Goal: Transaction & Acquisition: Purchase product/service

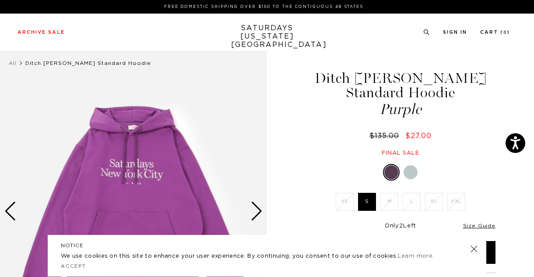
click at [411, 165] on div at bounding box center [411, 172] width 14 height 14
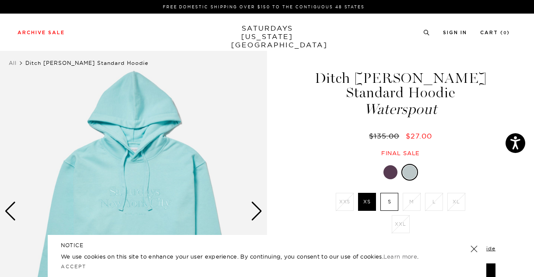
click at [474, 249] on link at bounding box center [474, 249] width 12 height 12
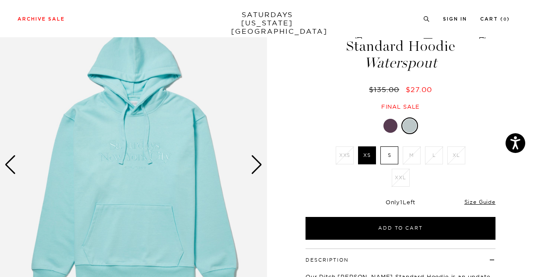
scroll to position [50, 0]
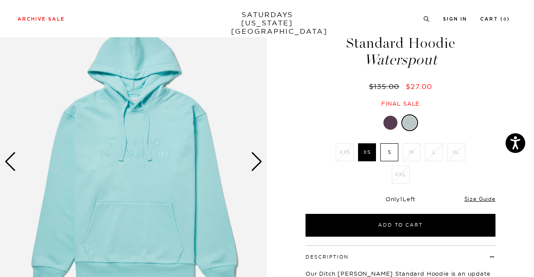
click at [396, 116] on div at bounding box center [391, 123] width 14 height 14
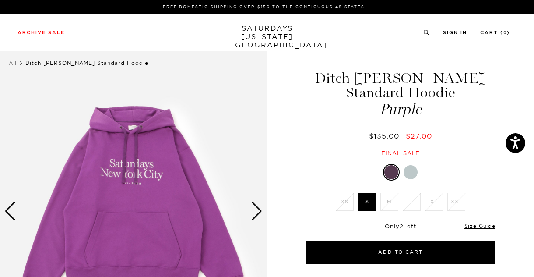
click at [410, 165] on div at bounding box center [411, 172] width 14 height 14
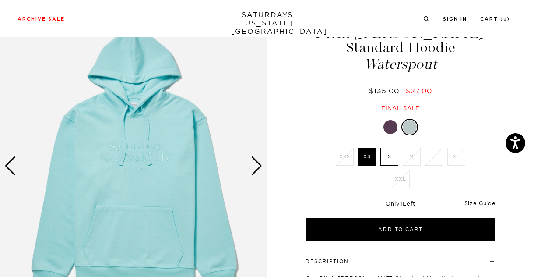
scroll to position [323, 0]
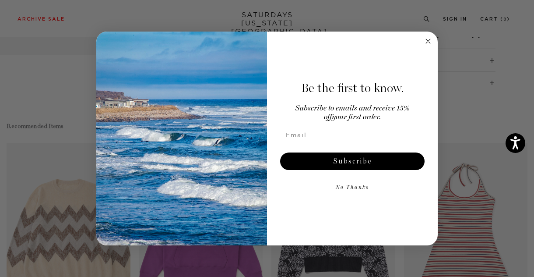
click at [427, 43] on icon "Close dialog" at bounding box center [428, 41] width 4 height 4
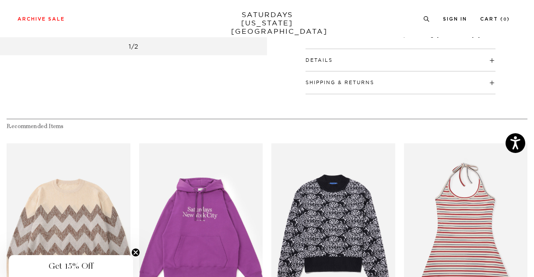
scroll to position [0, 0]
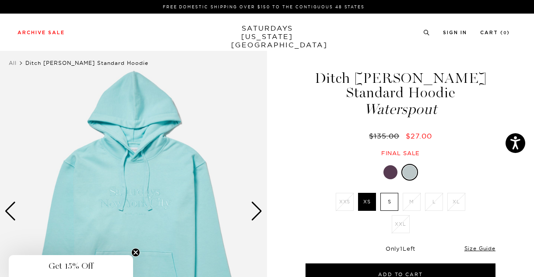
click at [46, 25] on div "Archive Sale Men's Tees Shirts Shorts Swim Knitwear Pants Sweats Women's" at bounding box center [267, 32] width 534 height 37
click at [268, 31] on link "SATURDAYS NEW YORK CITY" at bounding box center [267, 36] width 72 height 25
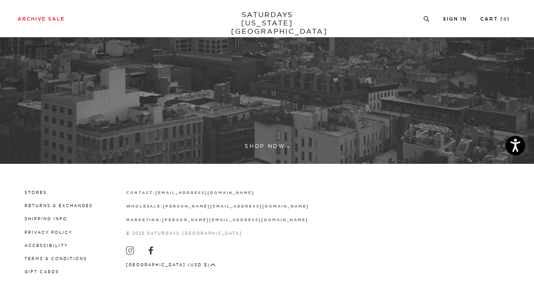
scroll to position [215, 0]
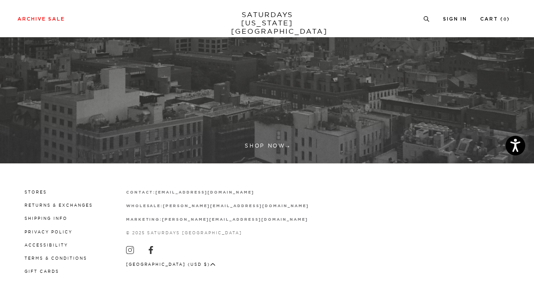
click at [265, 143] on link at bounding box center [267, -1] width 534 height 327
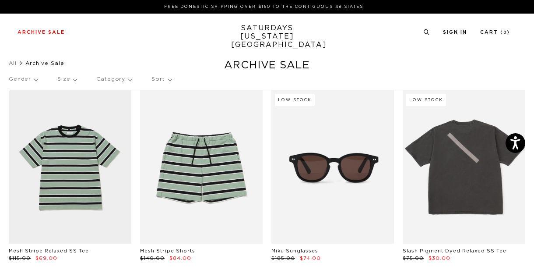
click at [72, 78] on p "Size" at bounding box center [66, 79] width 19 height 20
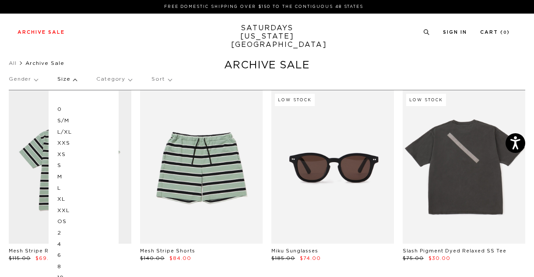
click at [58, 168] on p "S" at bounding box center [83, 165] width 53 height 11
click at [61, 177] on p "M" at bounding box center [83, 176] width 53 height 11
click at [180, 60] on ul "All Archive Sale" at bounding box center [267, 63] width 517 height 9
click at [51, 80] on div "Gender Size 0 S/M L/XL XXS XS S M L XL XXL OS 2 4 6 8 10 12 28 29 30 31 32 33 3…" at bounding box center [267, 80] width 517 height 23
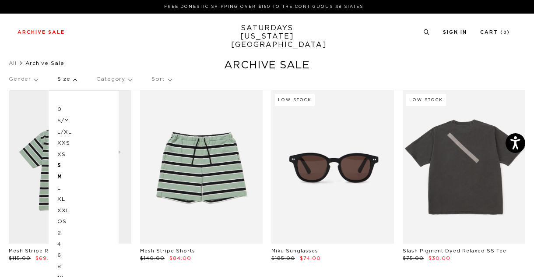
click at [31, 73] on p "Gender" at bounding box center [23, 79] width 29 height 20
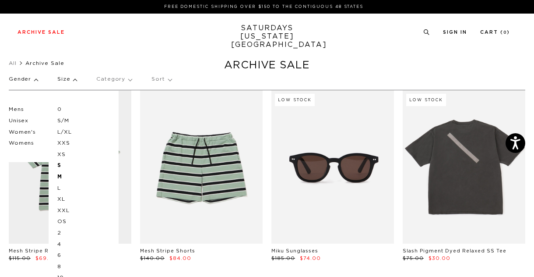
click at [24, 109] on p "Mens" at bounding box center [35, 109] width 53 height 11
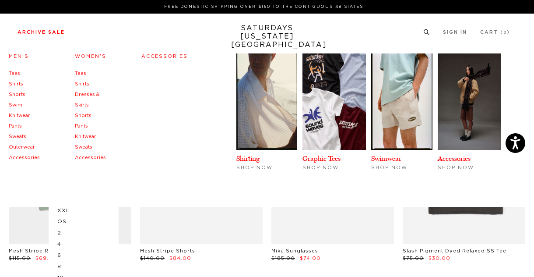
click at [50, 35] on link "Archive Sale" at bounding box center [41, 32] width 47 height 5
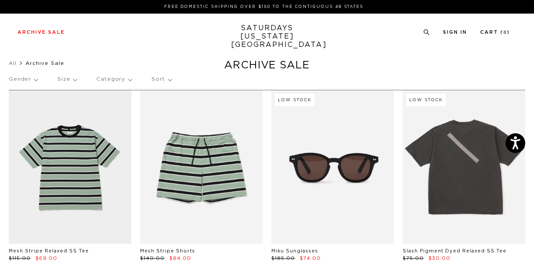
click at [21, 80] on p "Gender" at bounding box center [23, 79] width 29 height 20
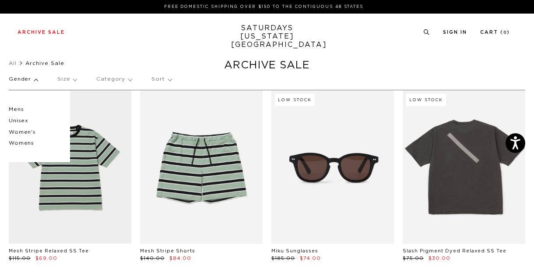
click at [20, 108] on p "Mens" at bounding box center [35, 109] width 53 height 11
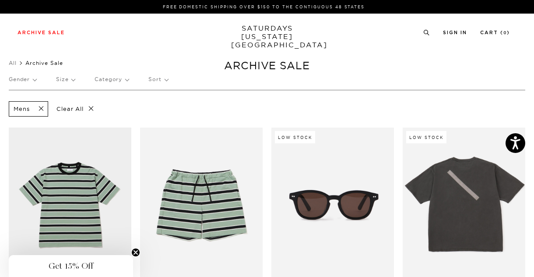
click at [163, 85] on p "Sort" at bounding box center [158, 79] width 19 height 20
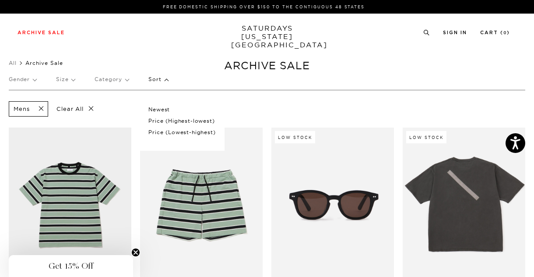
click at [163, 129] on p "Price (Lowest-highest)" at bounding box center [182, 132] width 67 height 11
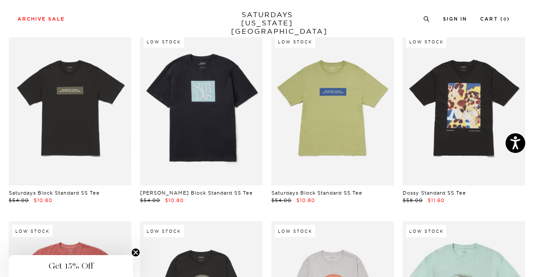
scroll to position [83, 0]
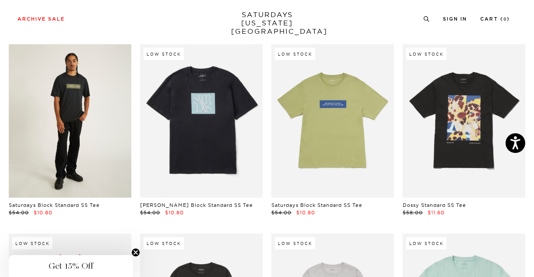
click at [39, 157] on link at bounding box center [70, 120] width 123 height 153
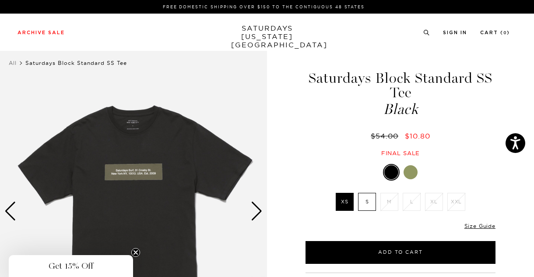
click at [411, 169] on div at bounding box center [411, 172] width 14 height 14
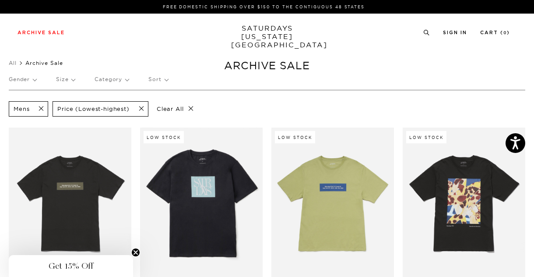
click at [77, 81] on div "Gender Size Category Sort" at bounding box center [267, 79] width 517 height 20
click at [71, 81] on p "Size" at bounding box center [65, 79] width 19 height 20
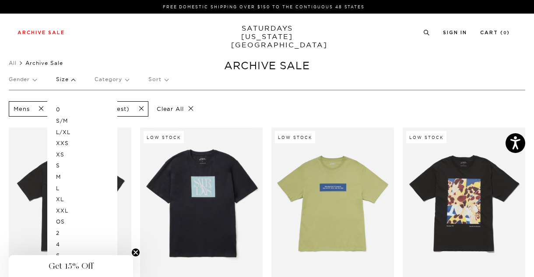
click at [60, 176] on p "M" at bounding box center [82, 176] width 53 height 11
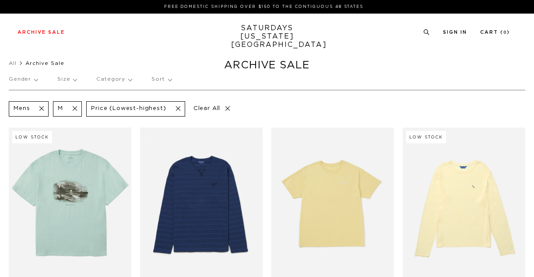
click at [255, 79] on div "Gender Size Category Sort" at bounding box center [267, 79] width 517 height 20
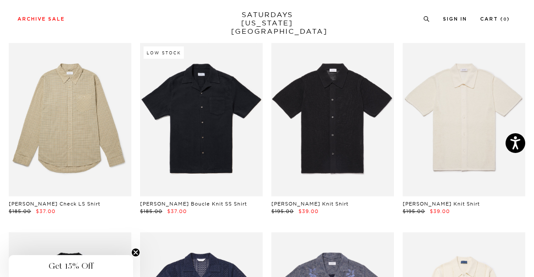
scroll to position [655, 0]
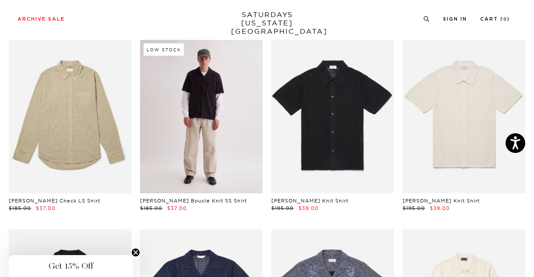
click at [183, 119] on link at bounding box center [201, 116] width 123 height 153
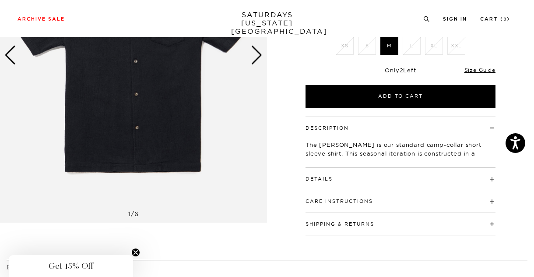
scroll to position [167, 0]
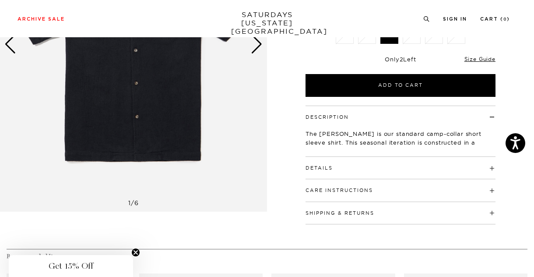
click at [339, 157] on h4 "Details" at bounding box center [401, 164] width 190 height 14
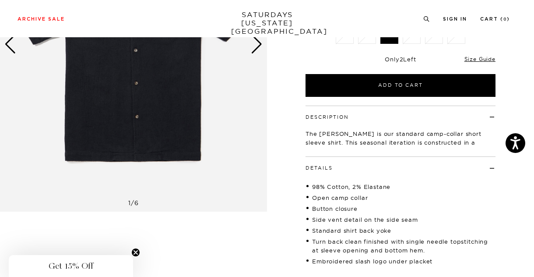
click at [339, 157] on h4 "Details" at bounding box center [401, 164] width 190 height 14
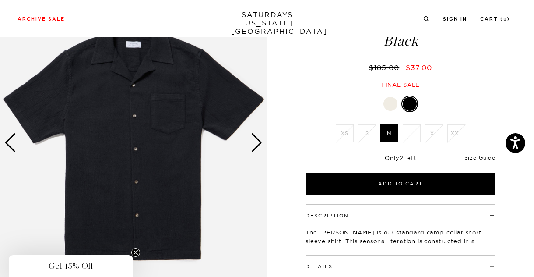
scroll to position [65, 0]
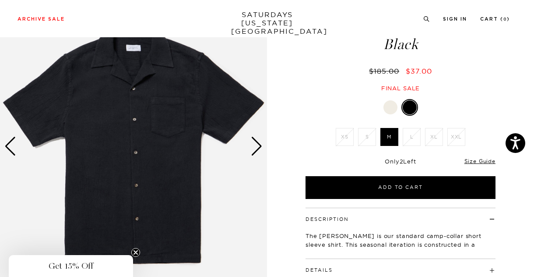
click at [260, 146] on div "Next slide" at bounding box center [257, 146] width 12 height 19
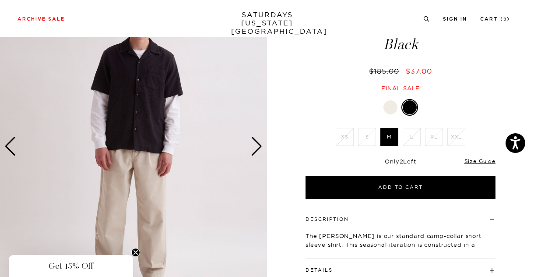
click at [258, 145] on div "Next slide" at bounding box center [257, 146] width 12 height 19
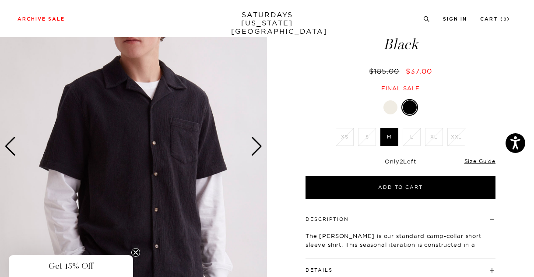
click at [258, 145] on div "Next slide" at bounding box center [257, 146] width 12 height 19
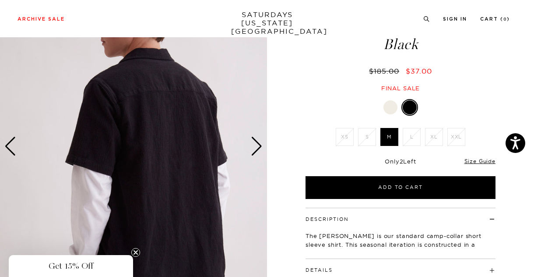
click at [258, 145] on div "Next slide" at bounding box center [257, 146] width 12 height 19
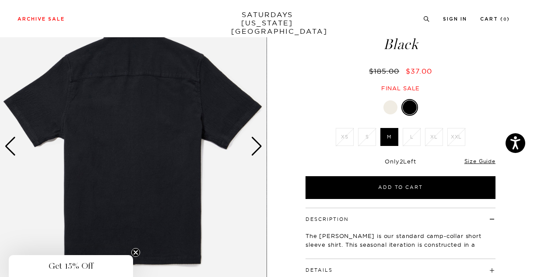
click at [197, 114] on img at bounding box center [133, 146] width 267 height 334
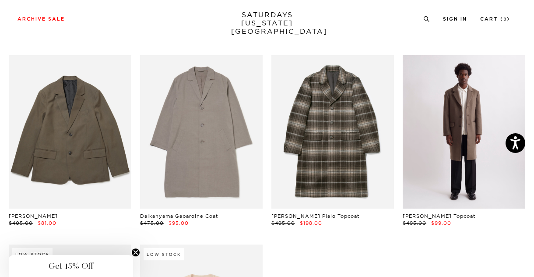
scroll to position [2159, 0]
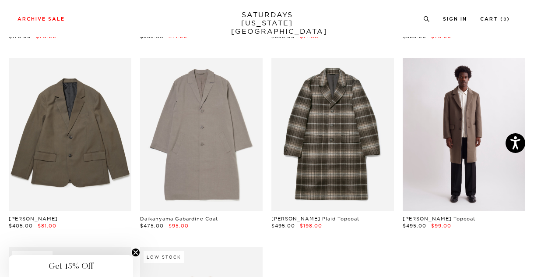
click at [460, 171] on link at bounding box center [464, 134] width 123 height 153
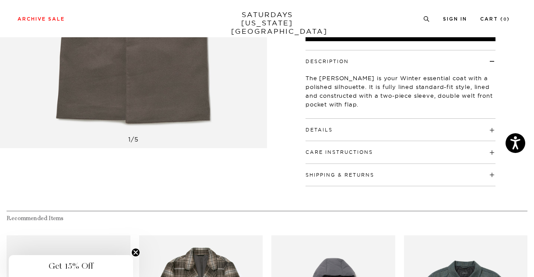
scroll to position [233, 0]
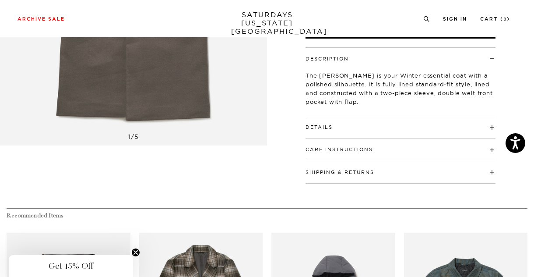
click at [376, 127] on h4 "Details" at bounding box center [401, 123] width 190 height 14
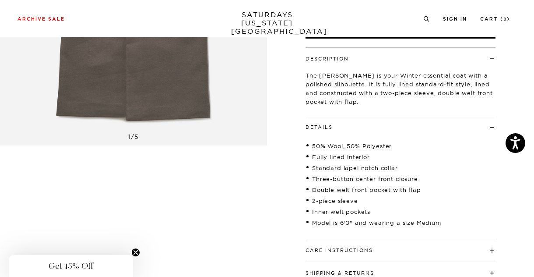
scroll to position [233, 5]
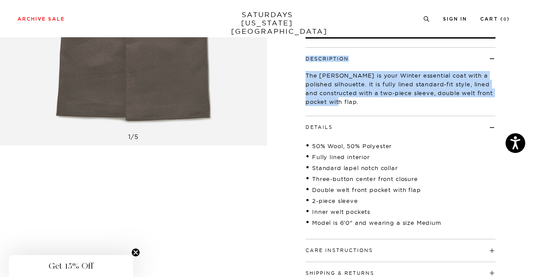
drag, startPoint x: 534, startPoint y: 103, endPoint x: 534, endPoint y: 119, distance: 15.3
click at [534, 119] on html "Press Alt+1 for screen-reader mode, Alt+0 to cancel Accessibility Screen-Reader…" at bounding box center [267, 237] width 534 height 940
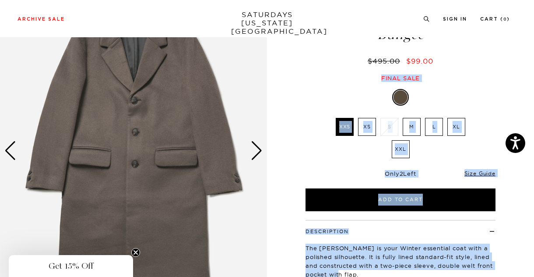
scroll to position [47, 5]
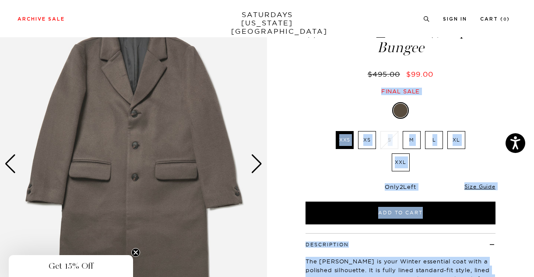
click at [258, 158] on img at bounding box center [133, 164] width 267 height 334
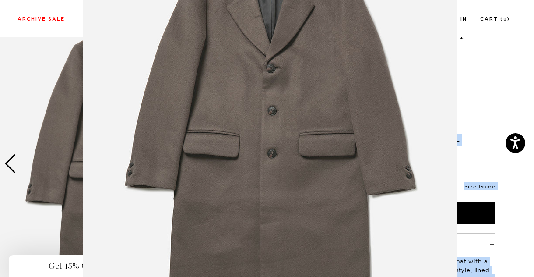
click at [256, 160] on img at bounding box center [270, 136] width 374 height 449
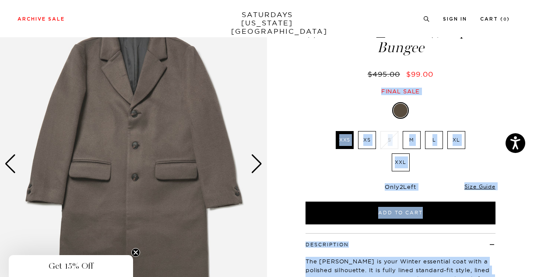
click at [251, 164] on div "Next slide" at bounding box center [257, 163] width 12 height 19
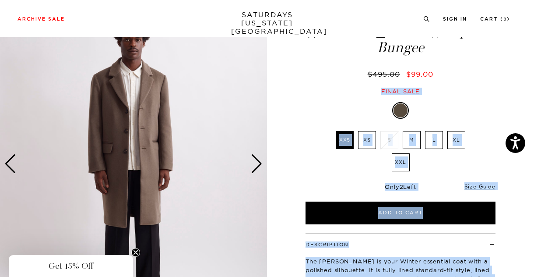
click at [252, 163] on div "Next slide" at bounding box center [257, 163] width 12 height 19
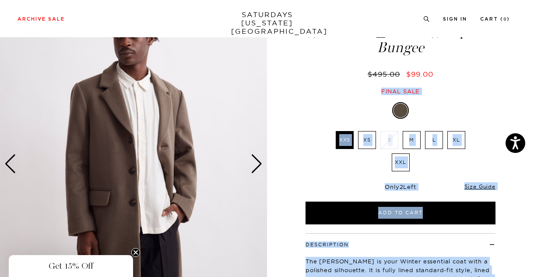
click at [252, 163] on div "Next slide" at bounding box center [257, 163] width 12 height 19
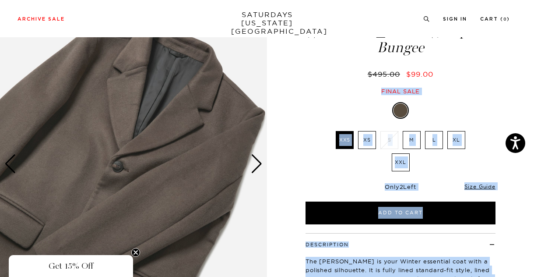
click at [252, 163] on div "Next slide" at bounding box center [257, 163] width 12 height 19
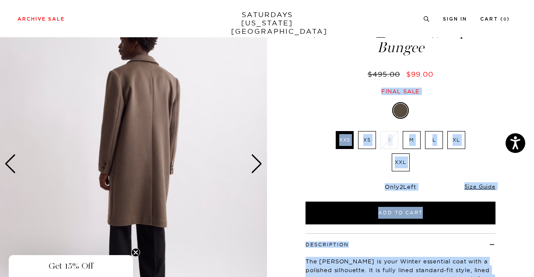
click at [252, 163] on div "Next slide" at bounding box center [257, 163] width 12 height 19
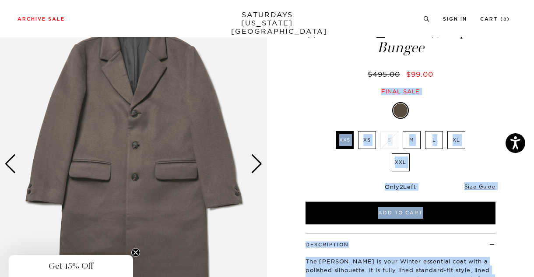
click at [252, 163] on div "Next slide" at bounding box center [257, 163] width 12 height 19
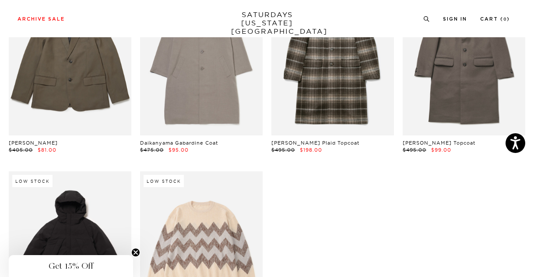
scroll to position [2146, 0]
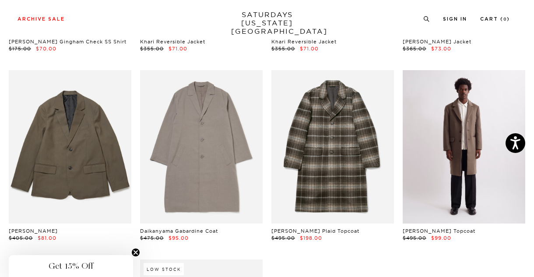
click at [426, 131] on link at bounding box center [464, 146] width 123 height 153
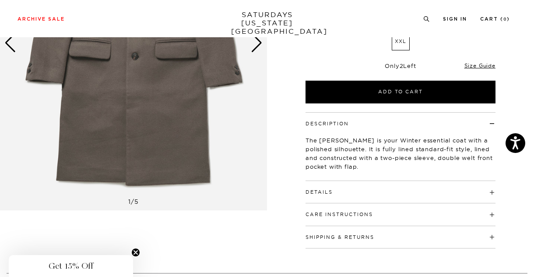
scroll to position [145, 0]
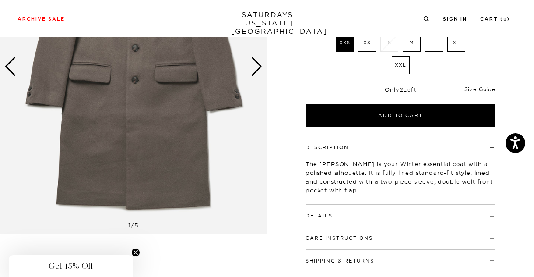
click at [483, 94] on div "Only 2 Left Size Guide" at bounding box center [401, 93] width 190 height 24
click at [481, 89] on link "Size Guide" at bounding box center [480, 89] width 31 height 7
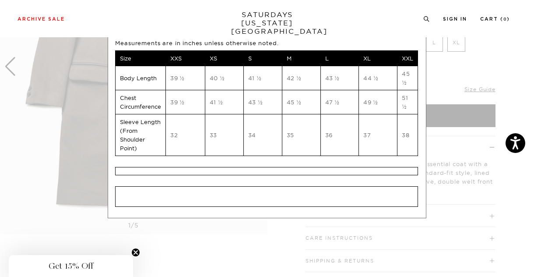
scroll to position [0, 0]
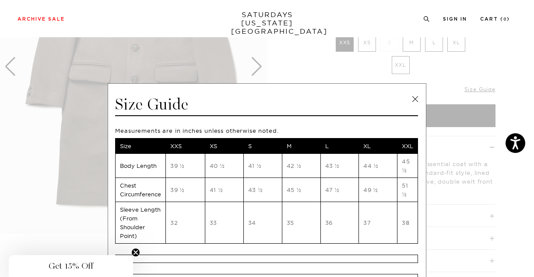
click at [413, 95] on link at bounding box center [415, 98] width 13 height 13
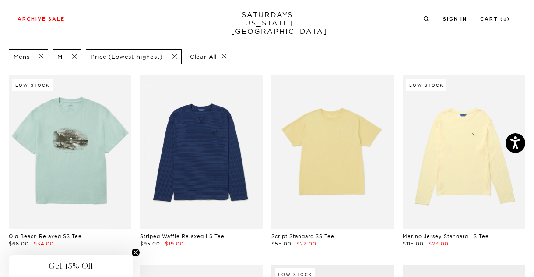
scroll to position [38, 0]
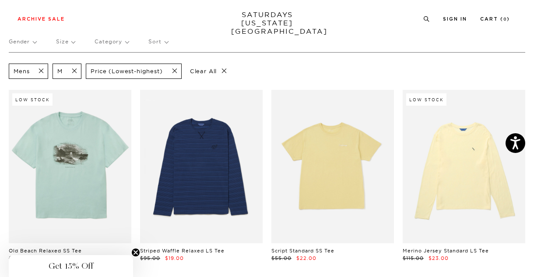
click at [74, 65] on div "M" at bounding box center [67, 71] width 29 height 15
click at [72, 69] on span at bounding box center [72, 71] width 18 height 8
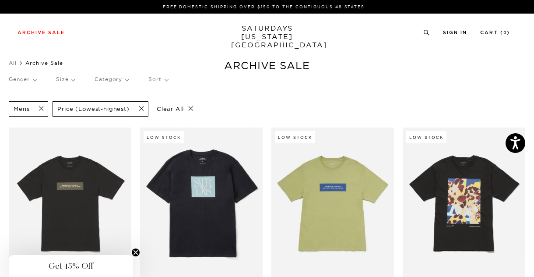
click at [60, 81] on p "Size" at bounding box center [65, 79] width 19 height 20
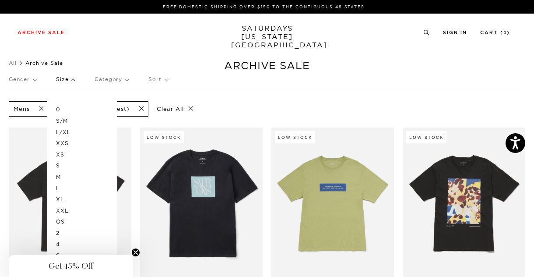
click at [60, 164] on p "S" at bounding box center [82, 165] width 53 height 11
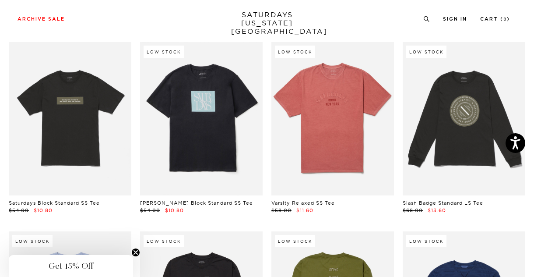
scroll to position [74, 0]
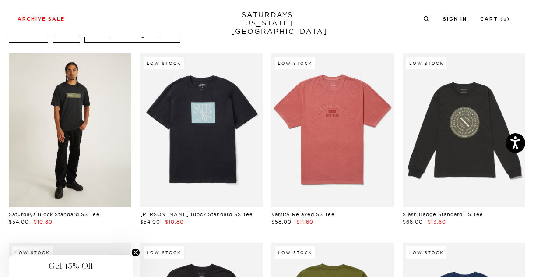
click at [104, 134] on link at bounding box center [70, 129] width 123 height 153
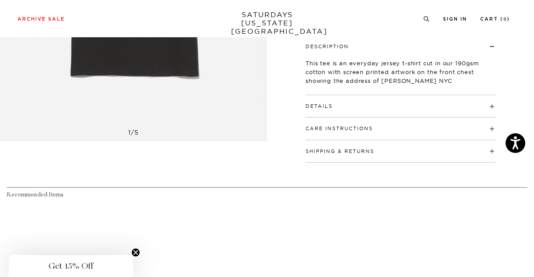
scroll to position [211, 0]
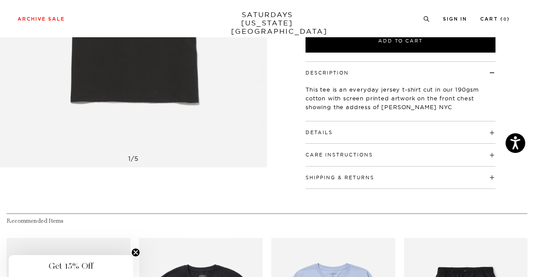
click at [374, 132] on h4 "Details" at bounding box center [401, 128] width 190 height 14
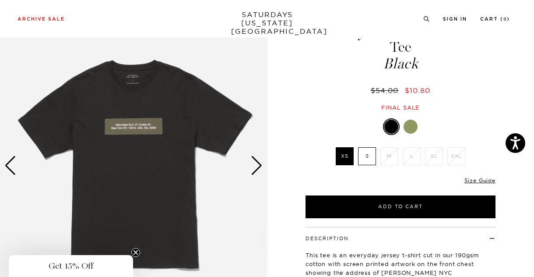
scroll to position [62, 0]
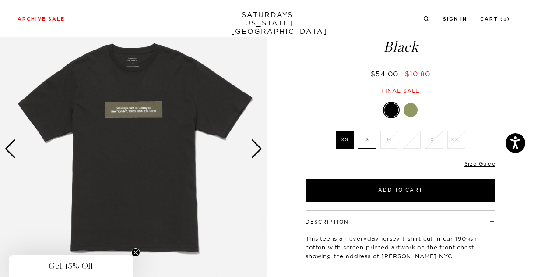
click at [259, 155] on div "Next slide" at bounding box center [257, 148] width 12 height 19
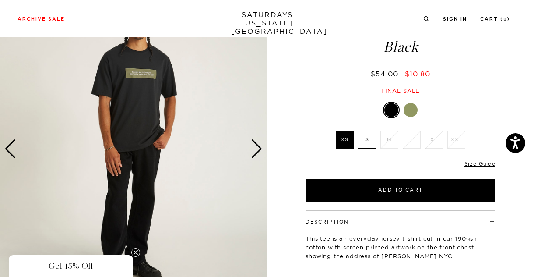
click at [414, 110] on div at bounding box center [411, 110] width 14 height 14
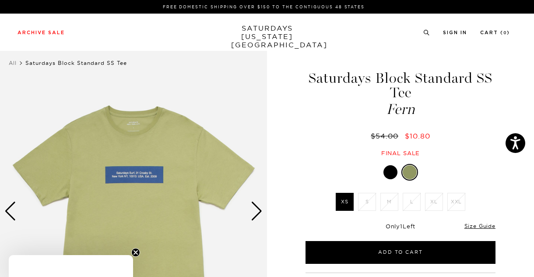
click at [392, 169] on div at bounding box center [391, 172] width 14 height 14
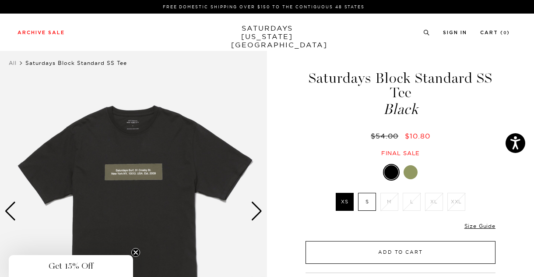
click at [399, 256] on button "Add to Cart" at bounding box center [401, 252] width 190 height 23
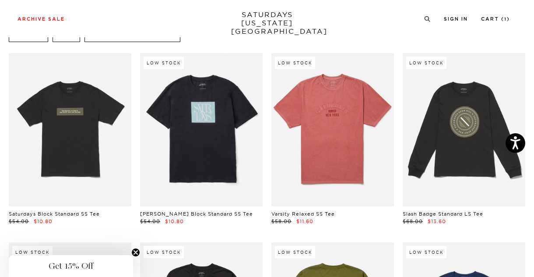
click at [207, 129] on link at bounding box center [201, 129] width 123 height 153
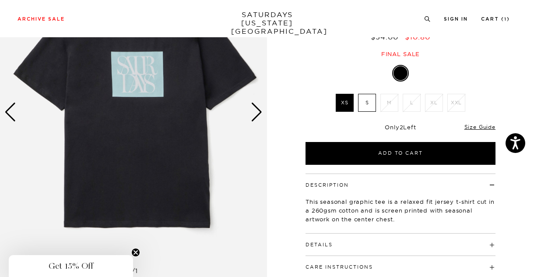
scroll to position [85, 0]
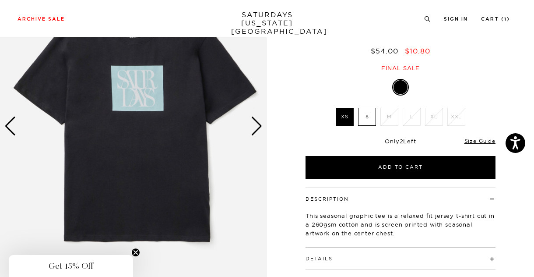
click at [363, 109] on label "S" at bounding box center [367, 117] width 18 height 18
click at [0, 0] on input "S" at bounding box center [0, 0] width 0 height 0
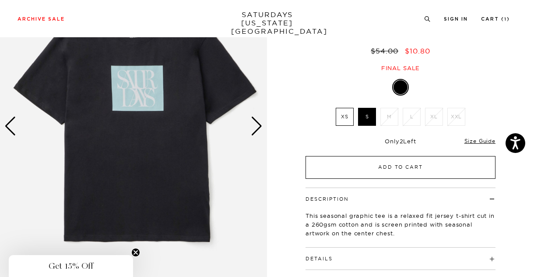
click at [370, 156] on button "Add to Cart" at bounding box center [401, 167] width 190 height 23
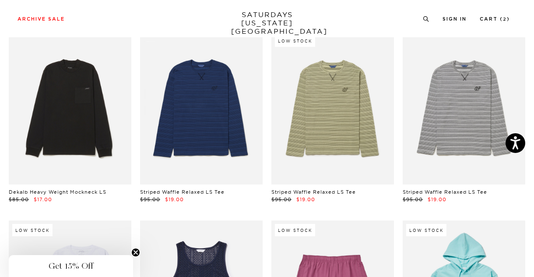
scroll to position [498, 0]
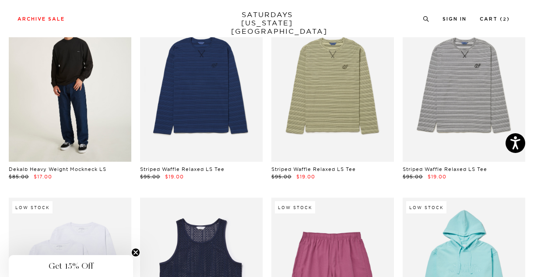
click at [75, 85] on link at bounding box center [70, 84] width 123 height 153
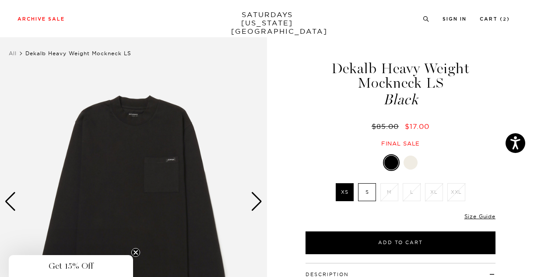
scroll to position [50, 0]
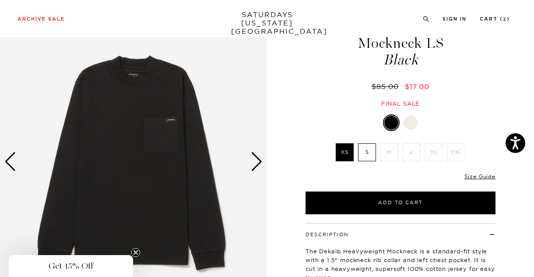
click at [264, 169] on img at bounding box center [133, 162] width 267 height 334
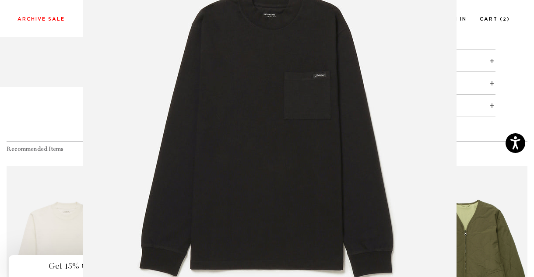
scroll to position [75, 0]
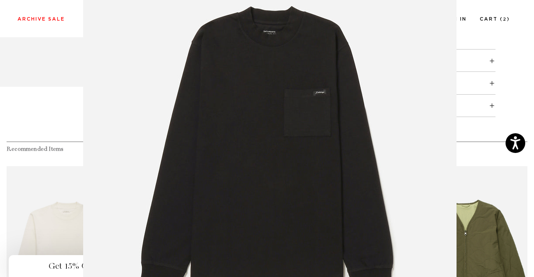
click at [4, 97] on figure at bounding box center [267, 138] width 534 height 277
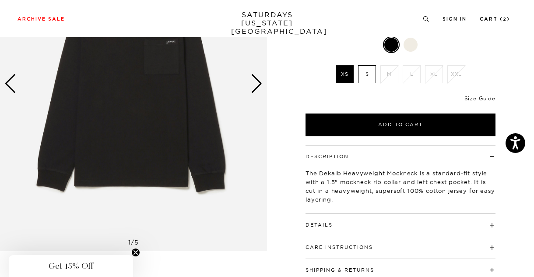
scroll to position [64, 0]
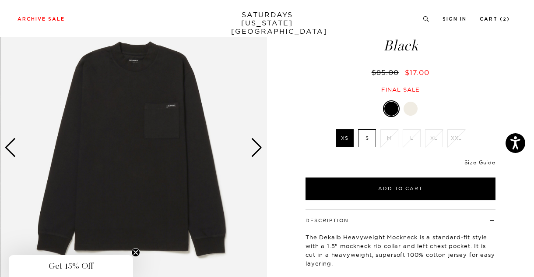
click at [259, 145] on div "Next slide" at bounding box center [257, 147] width 12 height 19
click at [258, 146] on div "Next slide" at bounding box center [257, 147] width 12 height 19
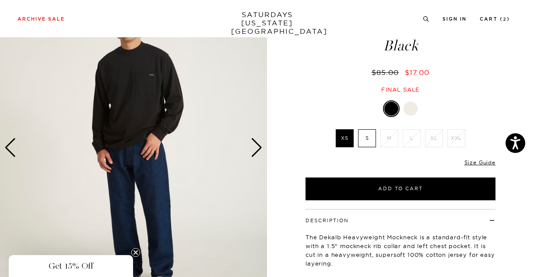
click at [257, 146] on div "Next slide" at bounding box center [257, 147] width 12 height 19
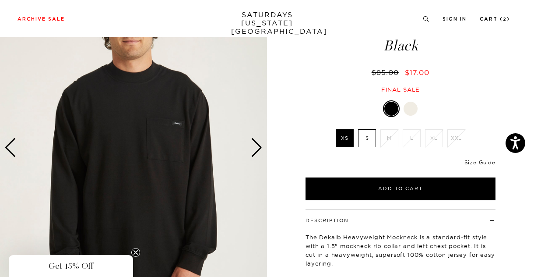
click at [257, 146] on div "Next slide" at bounding box center [257, 147] width 12 height 19
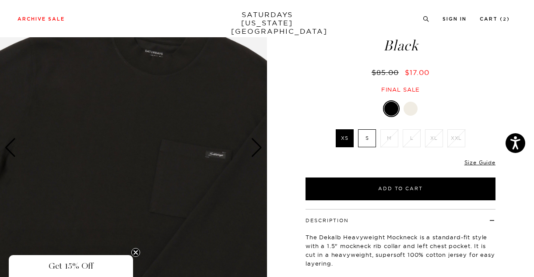
click at [258, 148] on div "Next slide" at bounding box center [257, 147] width 12 height 19
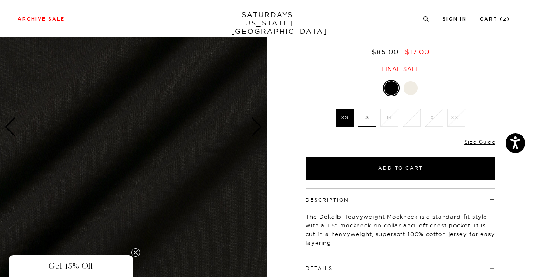
scroll to position [73, 0]
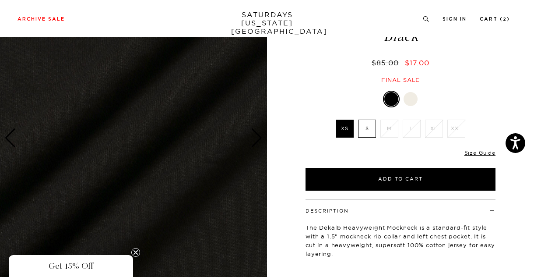
click at [232, 157] on img at bounding box center [133, 138] width 267 height 334
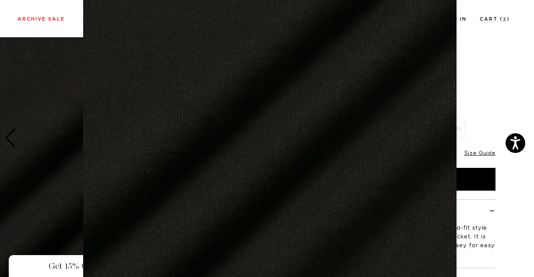
scroll to position [57, 0]
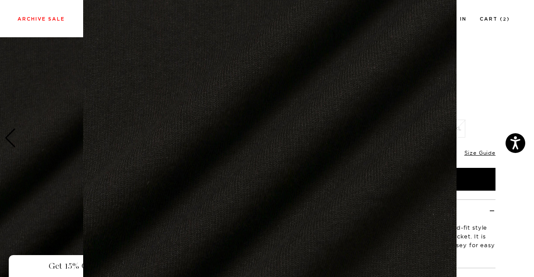
click at [308, 53] on img at bounding box center [270, 167] width 374 height 449
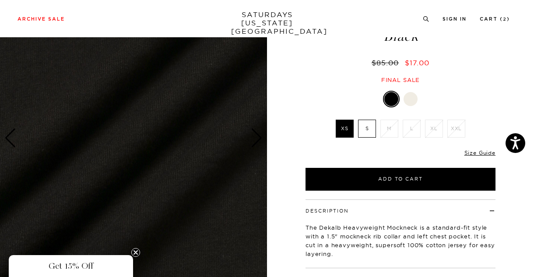
click at [417, 92] on div at bounding box center [401, 99] width 190 height 17
click at [415, 98] on div at bounding box center [411, 99] width 14 height 14
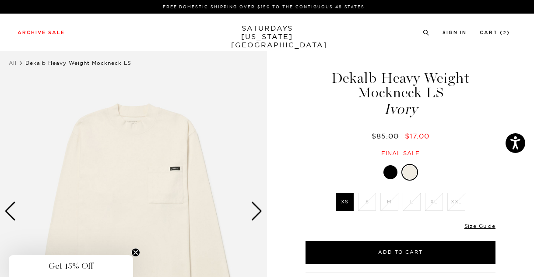
click at [393, 168] on div at bounding box center [391, 172] width 14 height 14
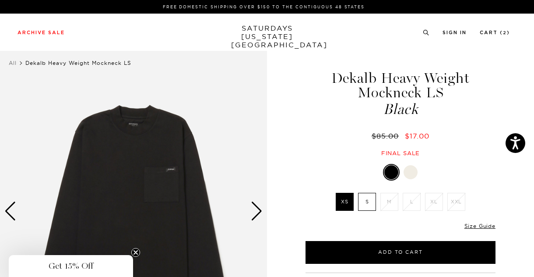
click at [154, 176] on img at bounding box center [133, 211] width 267 height 334
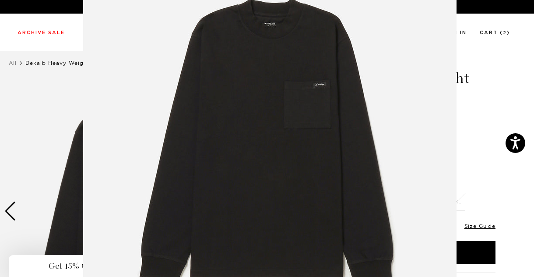
click at [154, 176] on img at bounding box center [270, 141] width 374 height 449
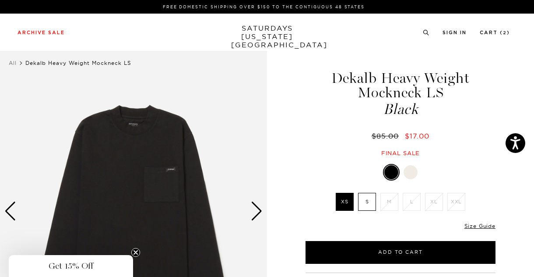
click at [371, 203] on label "S" at bounding box center [367, 202] width 18 height 18
click at [0, 0] on input "S" at bounding box center [0, 0] width 0 height 0
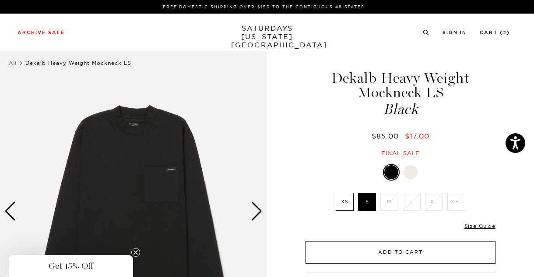
click at [390, 248] on button "Add to Cart" at bounding box center [401, 252] width 190 height 23
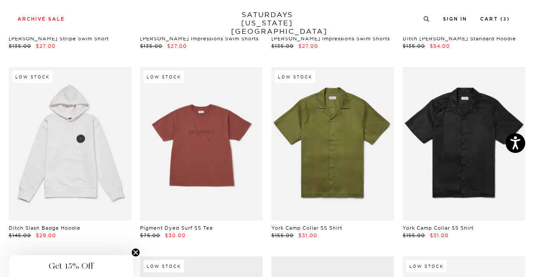
scroll to position [1014, 0]
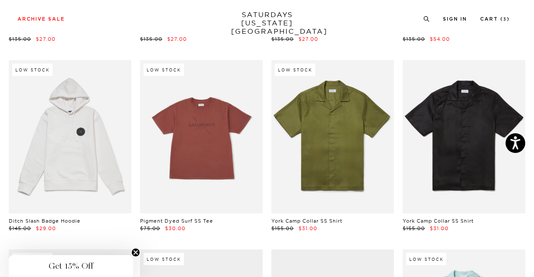
drag, startPoint x: 534, startPoint y: 95, endPoint x: 534, endPoint y: 123, distance: 28.5
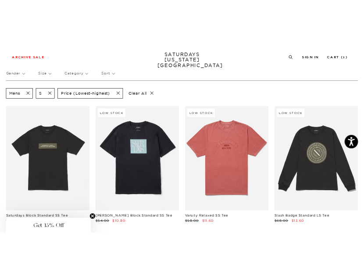
scroll to position [0, 0]
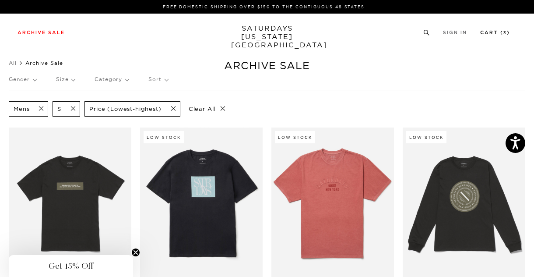
click at [490, 33] on link "Cart ( 3 )" at bounding box center [496, 32] width 30 height 5
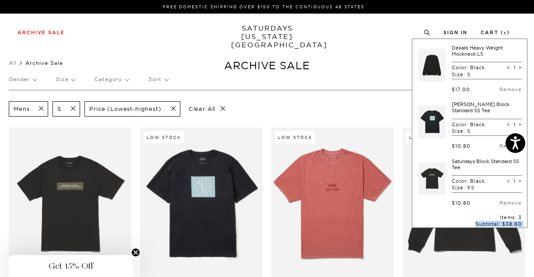
drag, startPoint x: 482, startPoint y: 208, endPoint x: 438, endPoint y: 226, distance: 47.5
click at [438, 226] on form "Dekalb Heavy Weight Mockneck LS Color: Black Size: S < 1 > $17.00 Remove [PERSO…" at bounding box center [470, 188] width 104 height 287
